Goal: Task Accomplishment & Management: Use online tool/utility

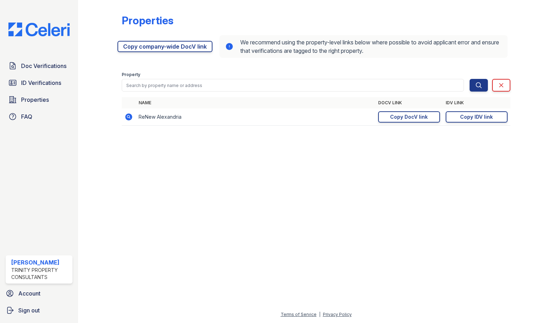
click at [45, 170] on div "Doc Verifications ID Verifications Properties FAQ [PERSON_NAME] Trinity Propert…" at bounding box center [39, 161] width 78 height 323
click at [48, 85] on span "ID Verifications" at bounding box center [41, 82] width 40 height 8
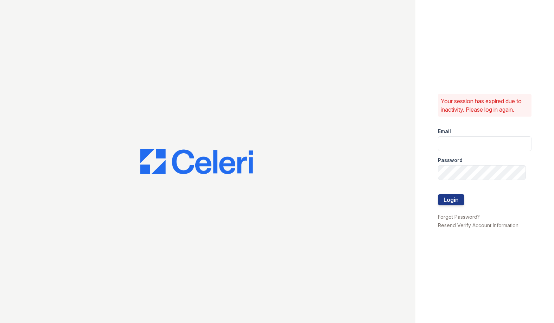
type input "[EMAIL_ADDRESS][DOMAIN_NAME]"
click at [456, 199] on button "Login" at bounding box center [451, 199] width 26 height 11
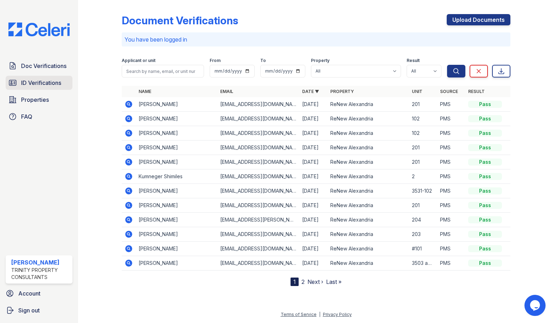
click at [61, 84] on span "ID Verifications" at bounding box center [41, 82] width 40 height 8
